Goal: Task Accomplishment & Management: Use online tool/utility

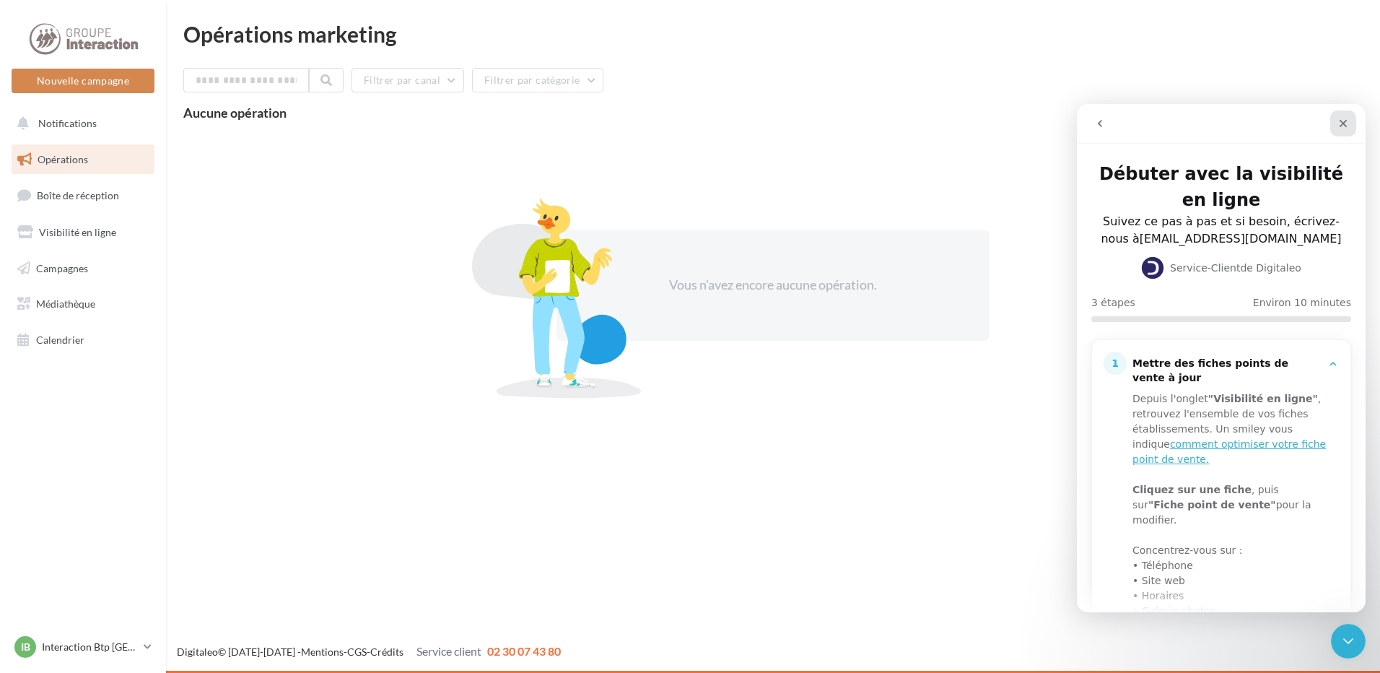
click at [1342, 121] on icon "Fermer" at bounding box center [1344, 124] width 12 height 12
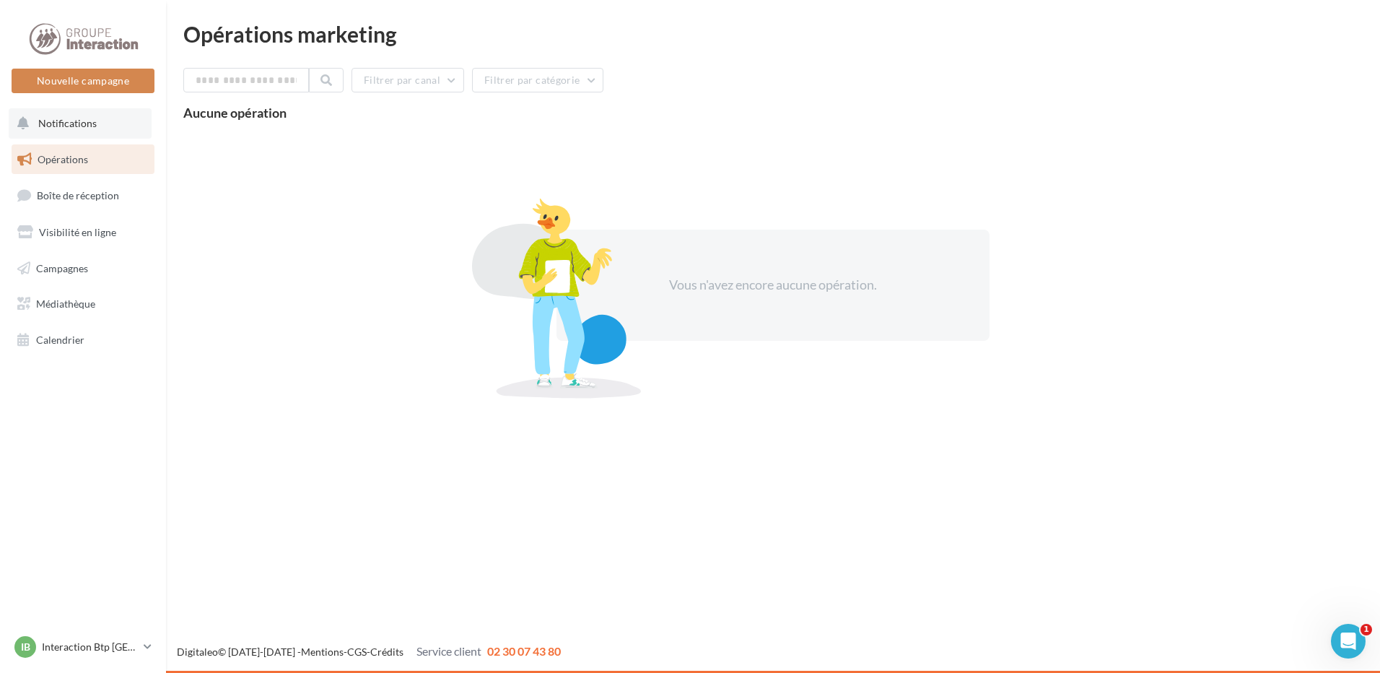
click at [97, 131] on button "Notifications" at bounding box center [80, 123] width 143 height 30
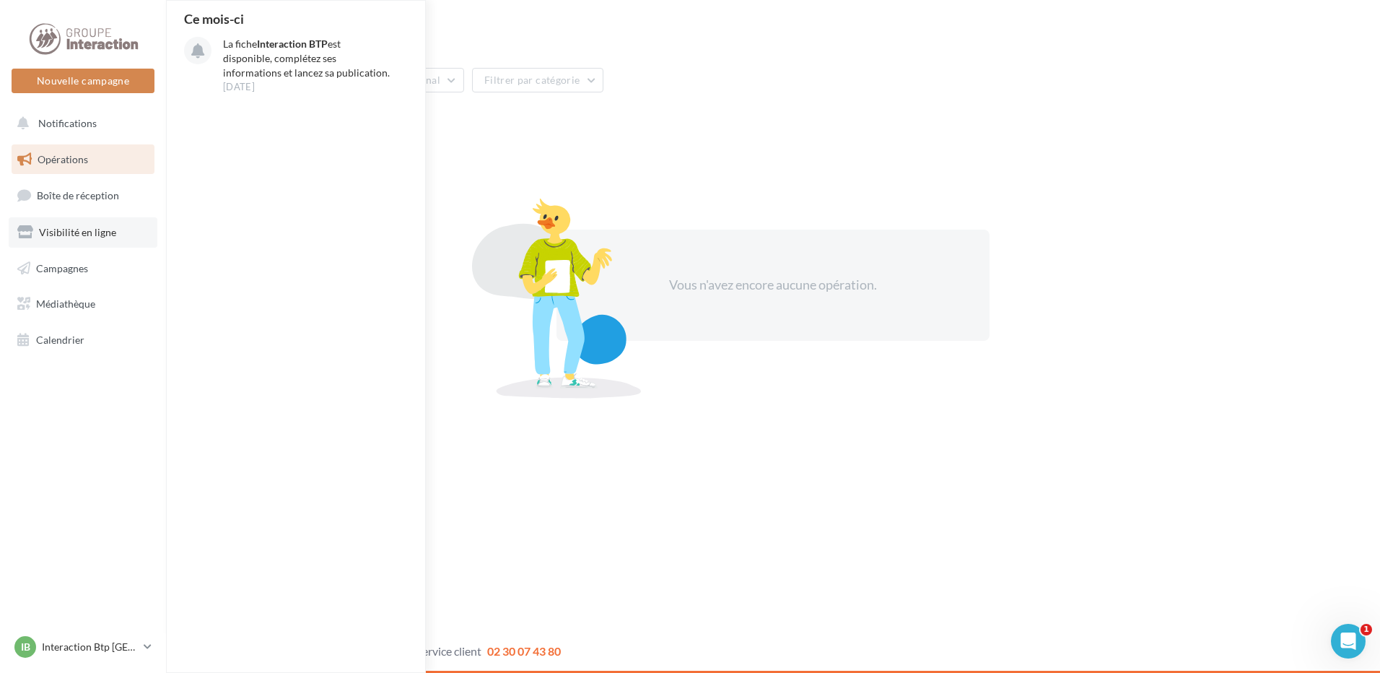
click at [62, 236] on span "Visibilité en ligne" at bounding box center [77, 232] width 77 height 12
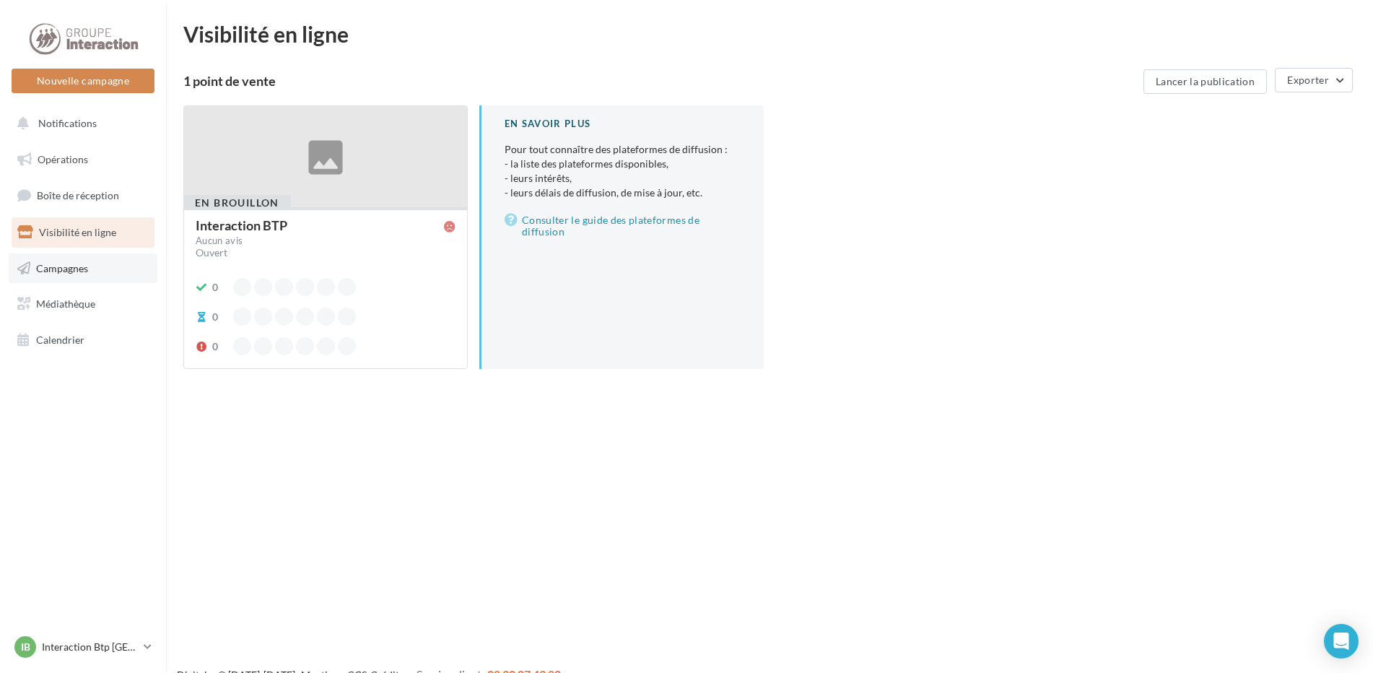
click at [87, 269] on span "Campagnes" at bounding box center [62, 267] width 52 height 12
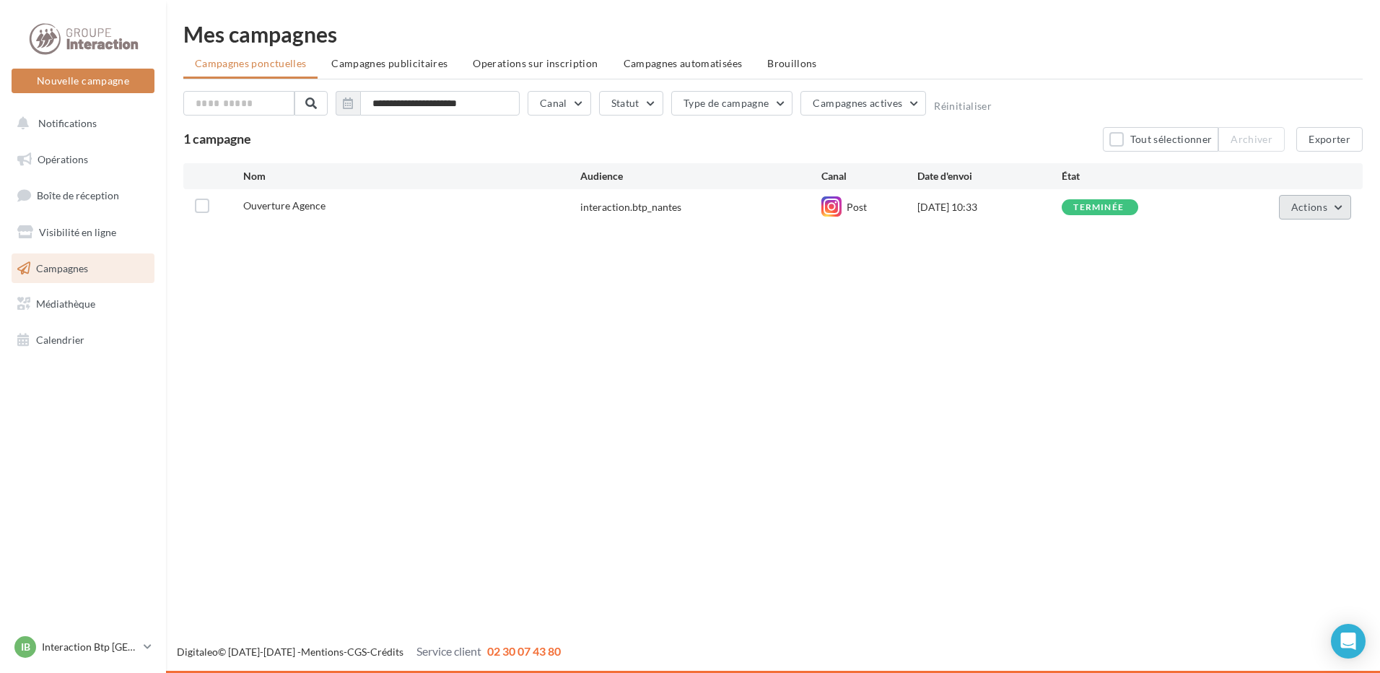
click at [1340, 204] on button "Actions" at bounding box center [1315, 207] width 72 height 25
click at [1278, 319] on button "Dupliquer" at bounding box center [1279, 316] width 144 height 38
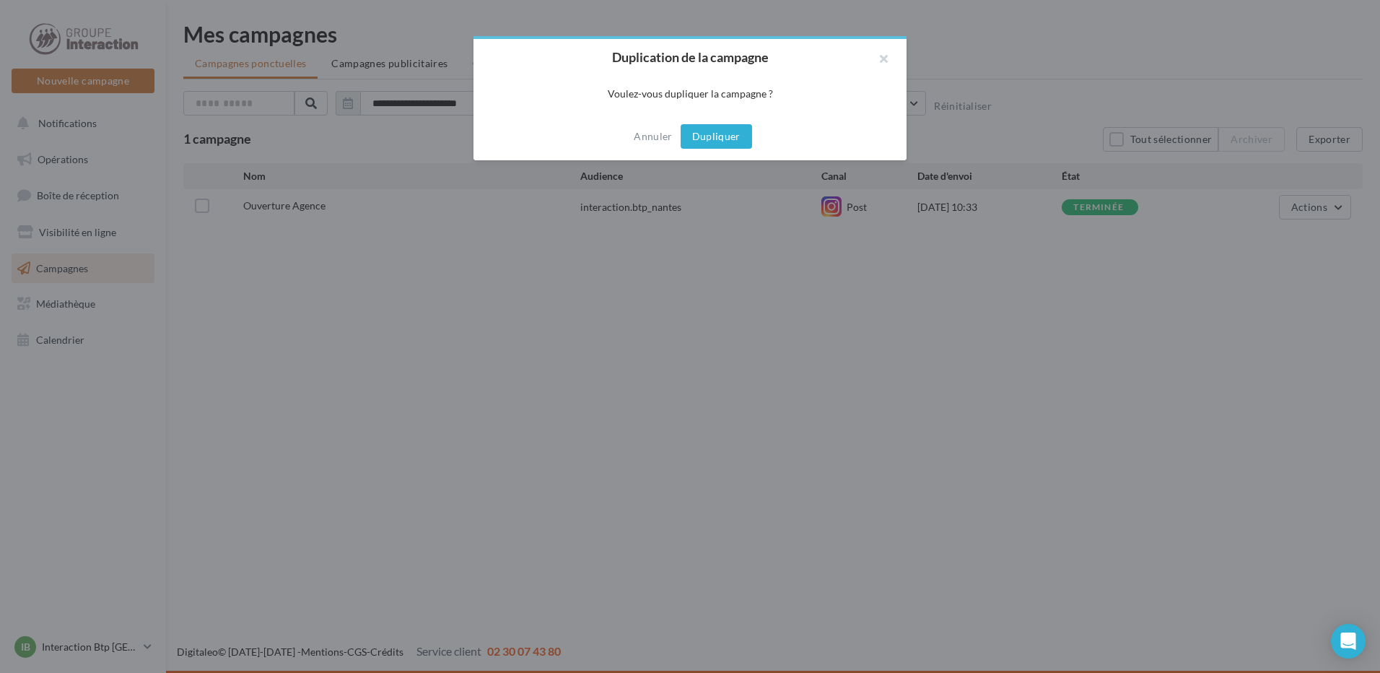
click at [727, 136] on button "Dupliquer" at bounding box center [716, 136] width 71 height 25
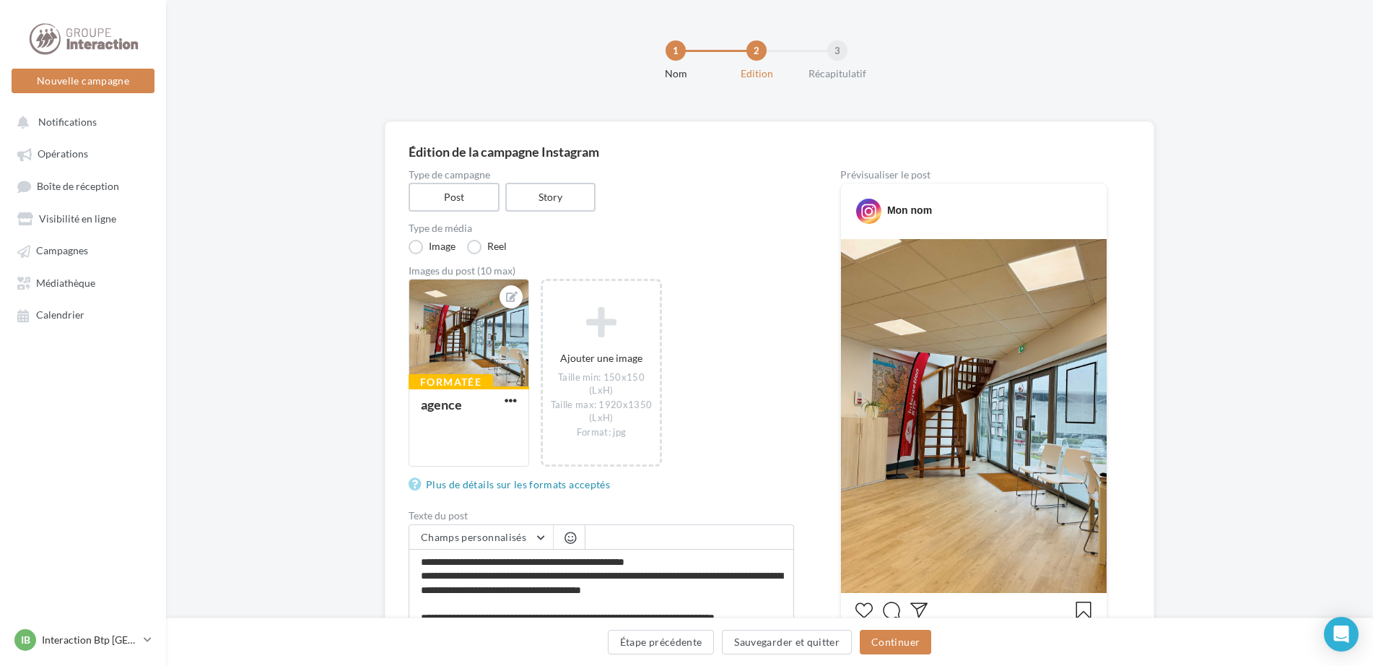
click at [575, 153] on div "Édition de la campagne Instagram" at bounding box center [770, 151] width 722 height 13
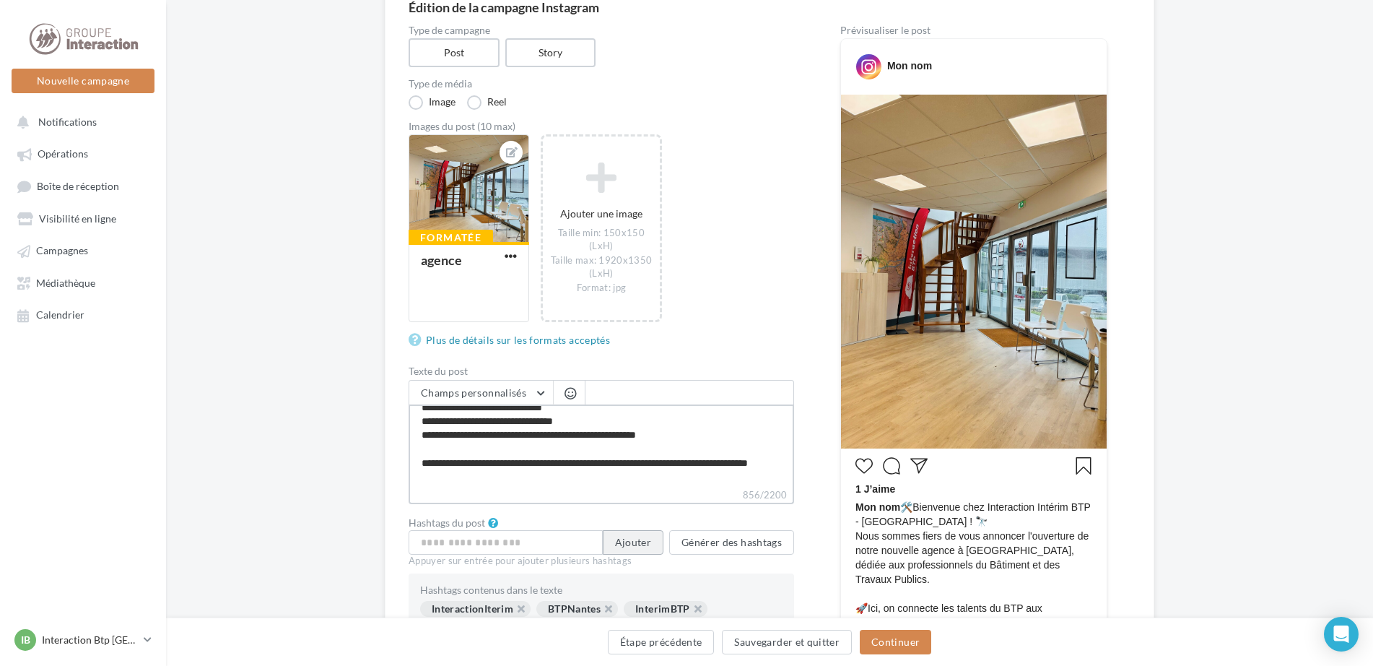
scroll to position [194, 0]
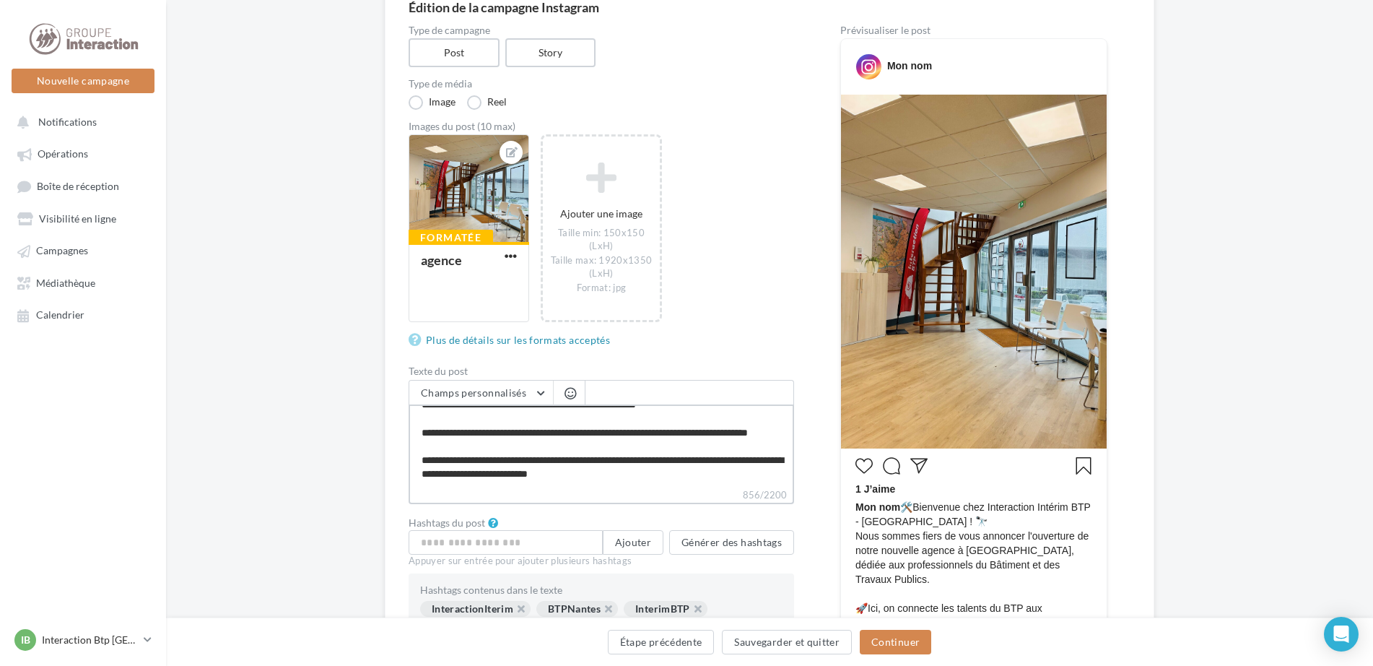
drag, startPoint x: 420, startPoint y: 416, endPoint x: 782, endPoint y: 500, distance: 371.2
click at [782, 500] on div "Champs personnalisés Adresse de l'entreprise Nom de l'entreprise Téléphone de l…" at bounding box center [601, 442] width 385 height 124
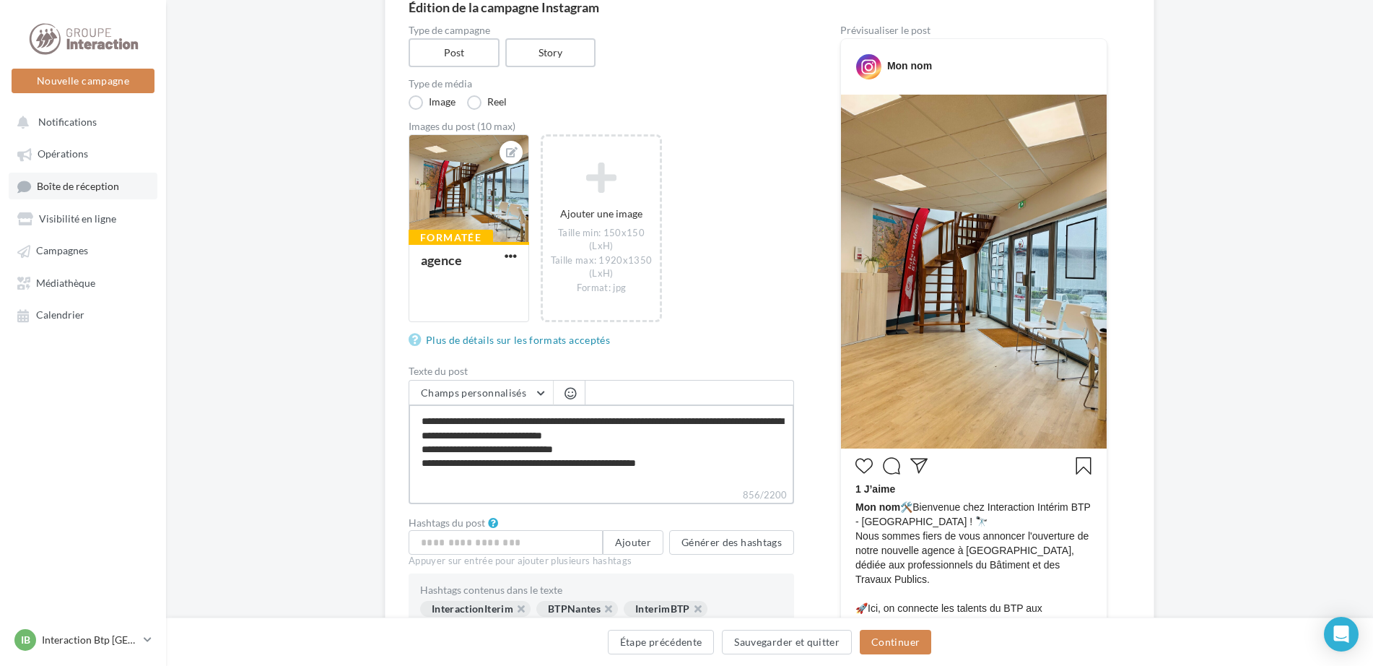
scroll to position [0, 0]
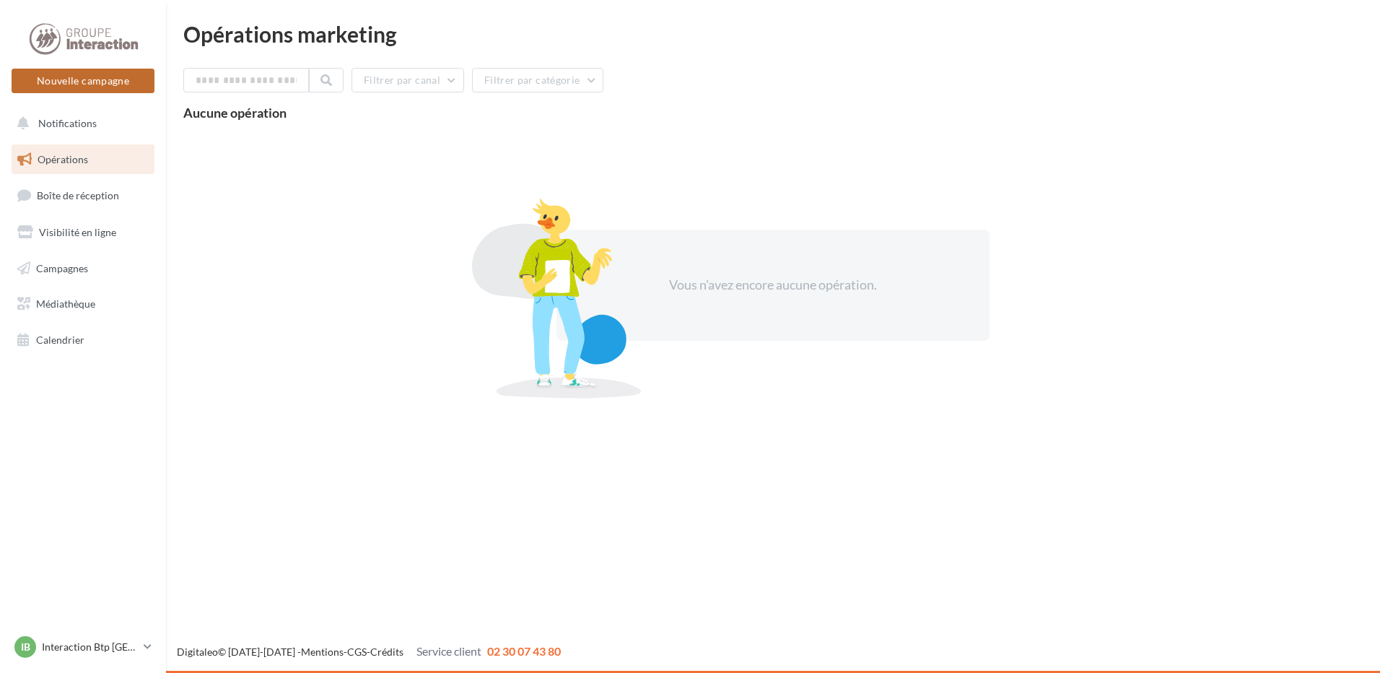
click at [57, 84] on button "Nouvelle campagne" at bounding box center [83, 81] width 143 height 25
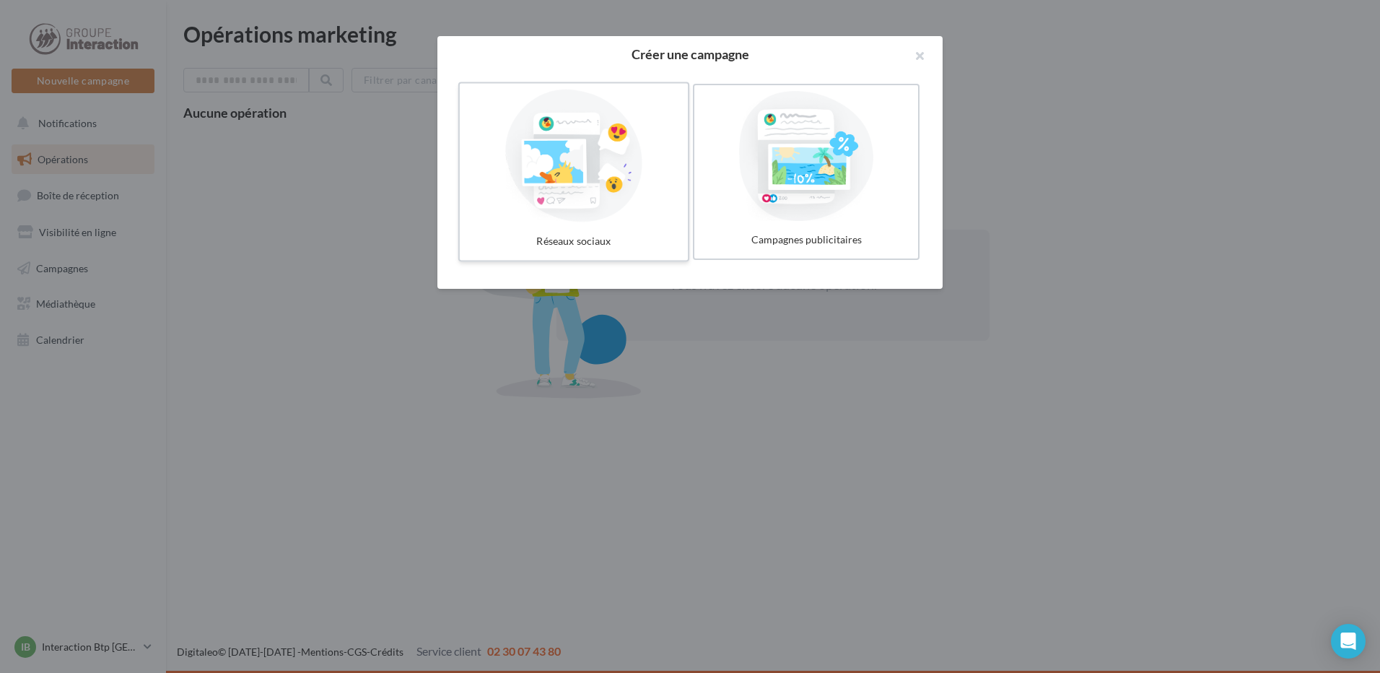
click at [611, 206] on div at bounding box center [574, 156] width 217 height 133
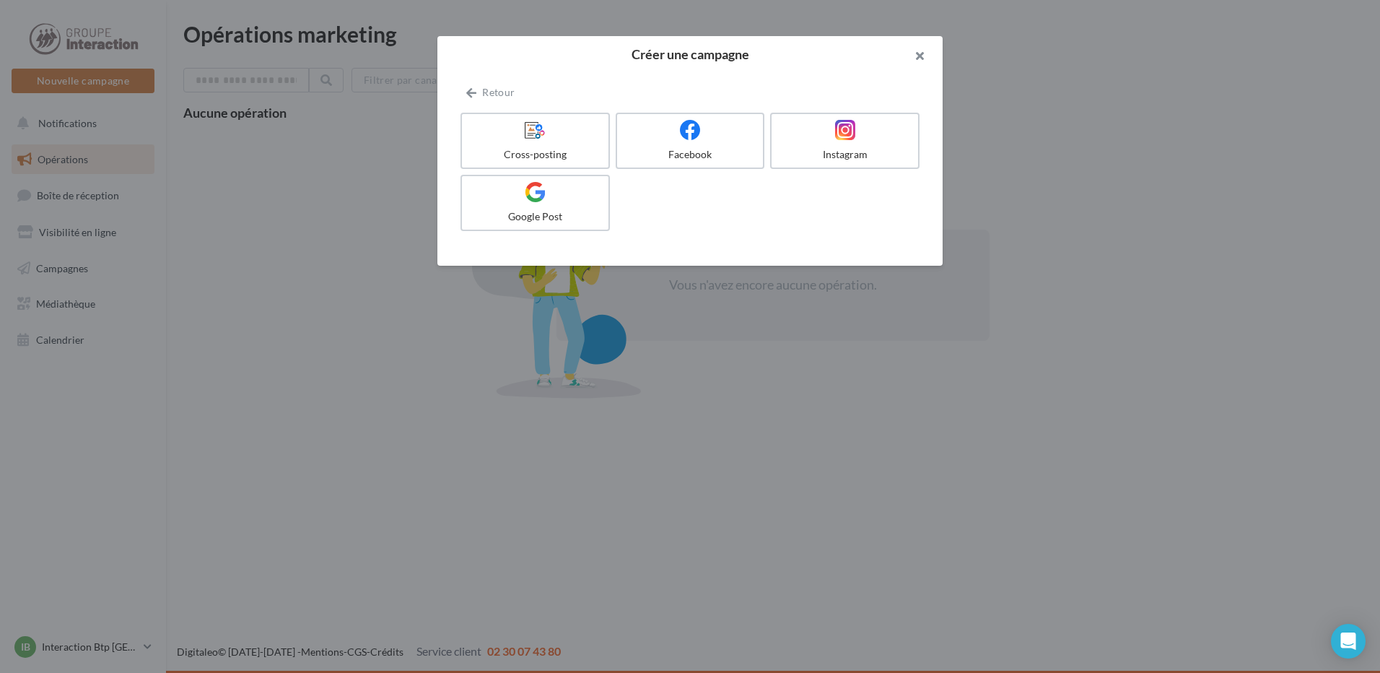
click at [925, 47] on button "button" at bounding box center [914, 57] width 58 height 43
